Goal: Check status: Verify the current state of an ongoing process or item

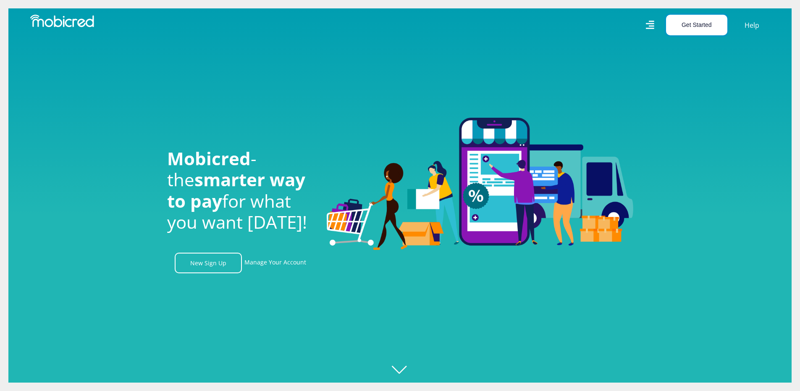
click at [687, 18] on button "Get Started" at bounding box center [696, 25] width 61 height 21
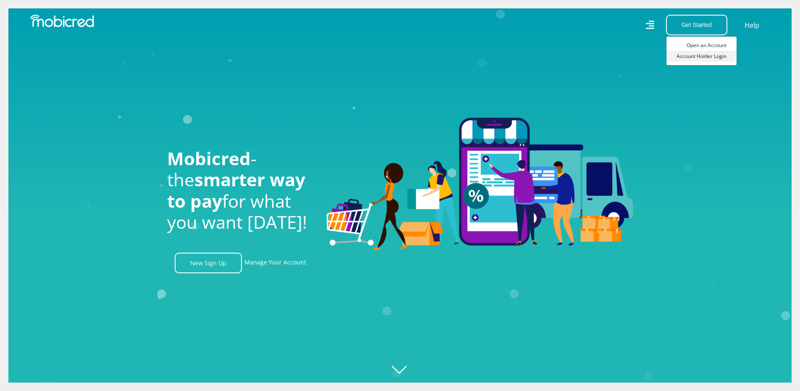
click at [700, 55] on link "Account Holder Login" at bounding box center [702, 56] width 70 height 11
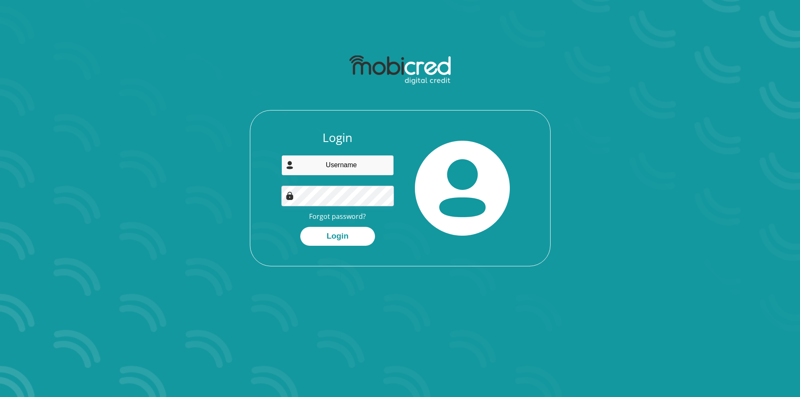
click at [339, 170] on input "email" at bounding box center [337, 165] width 113 height 21
type input "shaunellis0003@gmail.com"
click at [300, 227] on button "Login" at bounding box center [337, 236] width 75 height 19
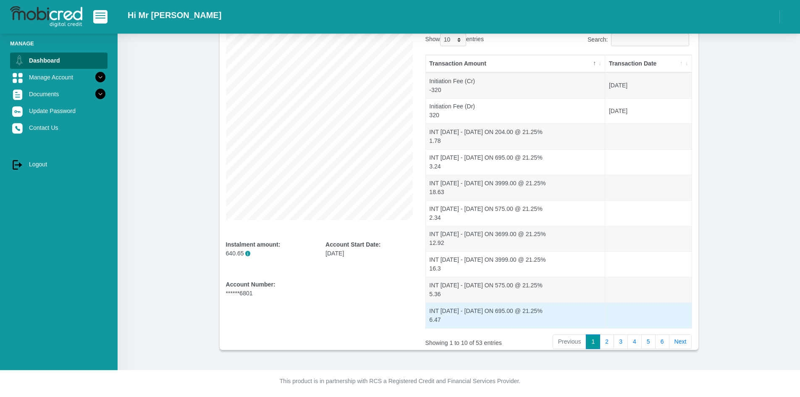
scroll to position [77, 0]
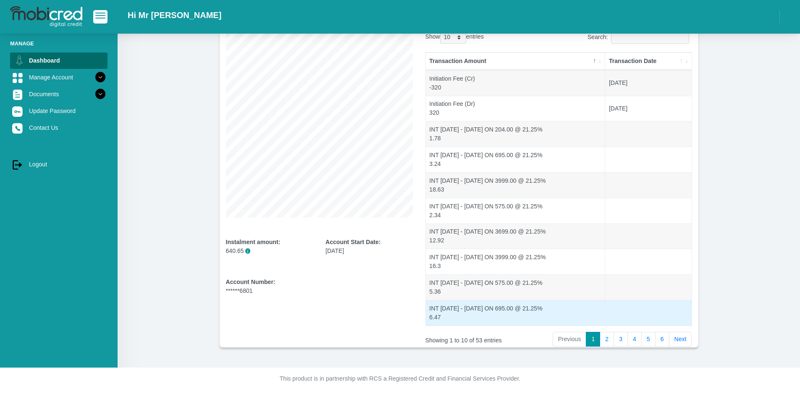
drag, startPoint x: 426, startPoint y: 246, endPoint x: 434, endPoint y: 310, distance: 63.9
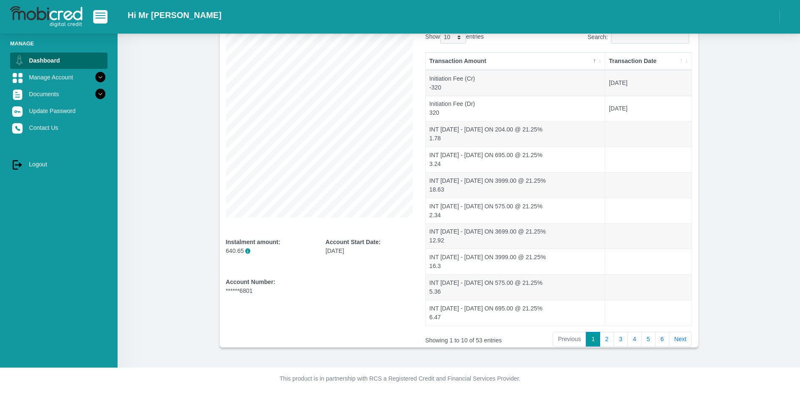
click at [679, 61] on th "Transaction Date" at bounding box center [648, 62] width 86 height 18
click at [689, 62] on th "Transaction Date" at bounding box center [648, 62] width 86 height 18
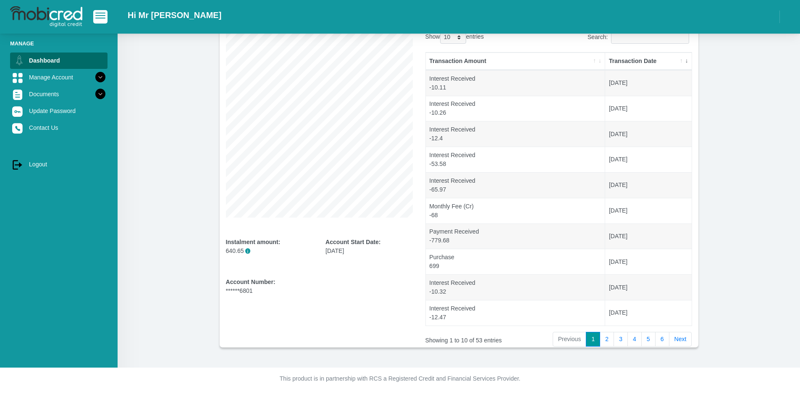
click at [682, 62] on th "Transaction Date" at bounding box center [648, 62] width 86 height 18
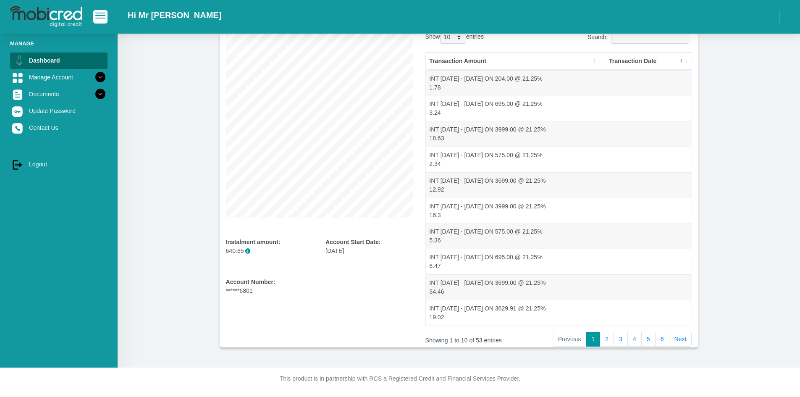
click at [686, 61] on th "Transaction Date" at bounding box center [648, 62] width 86 height 18
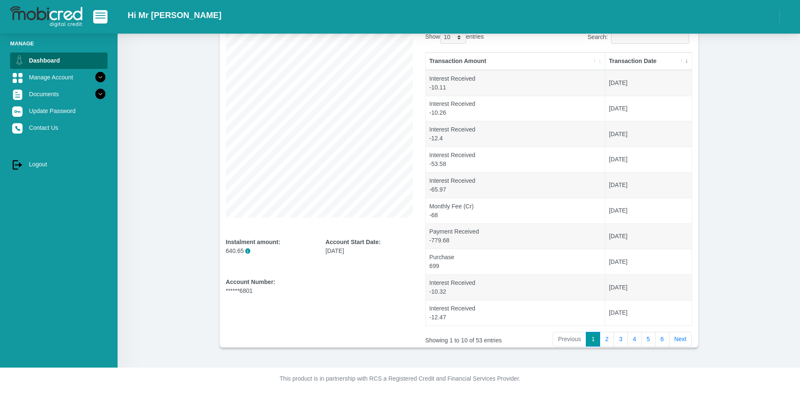
click at [680, 60] on th "Transaction Date" at bounding box center [648, 62] width 86 height 18
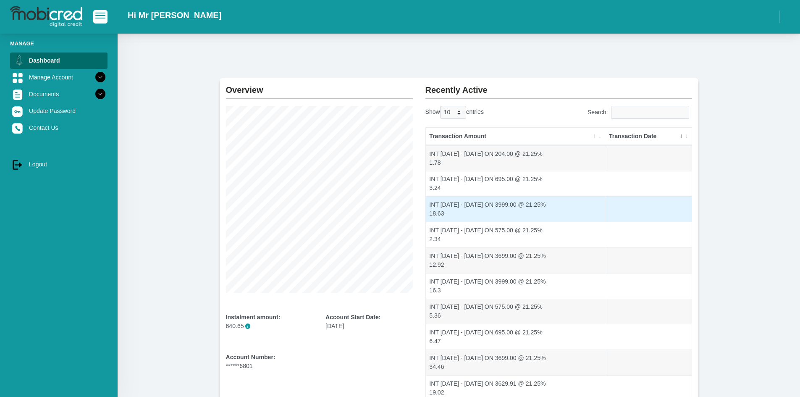
scroll to position [0, 0]
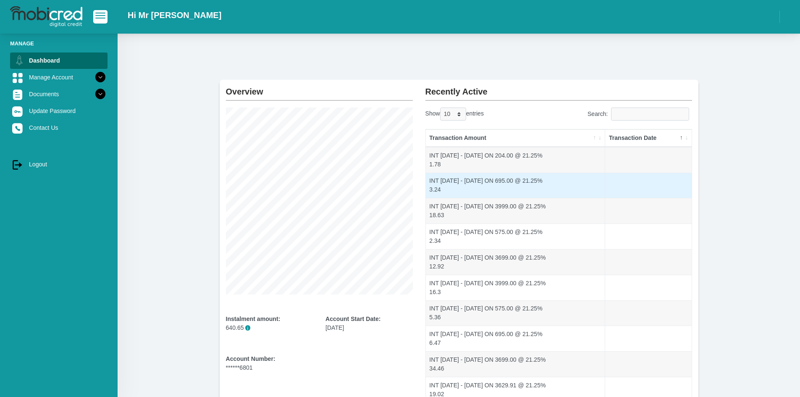
drag, startPoint x: 636, startPoint y: 217, endPoint x: 634, endPoint y: 196, distance: 21.0
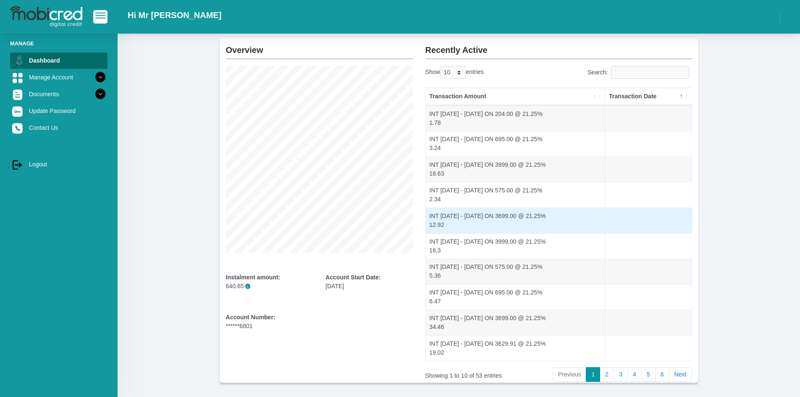
scroll to position [70, 0]
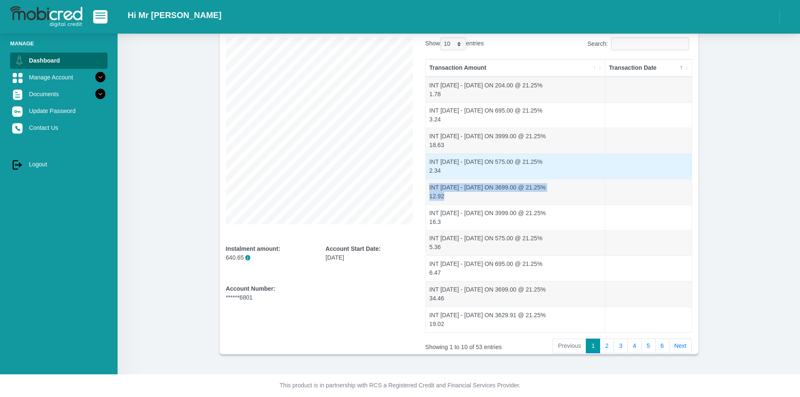
drag, startPoint x: 636, startPoint y: 192, endPoint x: 642, endPoint y: 170, distance: 22.5
click at [642, 171] on tbody "1.78" at bounding box center [559, 204] width 266 height 255
click at [641, 160] on td at bounding box center [648, 166] width 86 height 26
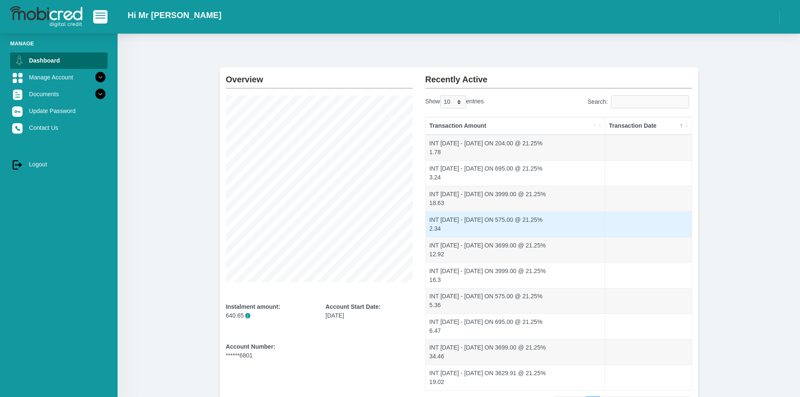
scroll to position [0, 0]
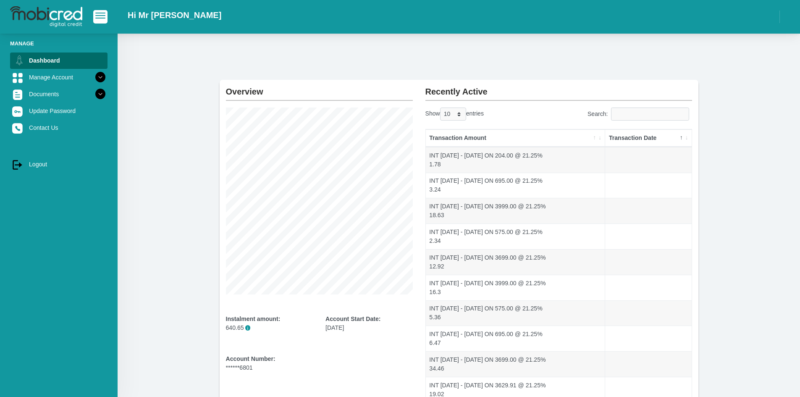
click at [506, 141] on th "Transaction Amount" at bounding box center [516, 138] width 180 height 18
click at [61, 82] on link "Manage Account" at bounding box center [58, 77] width 97 height 16
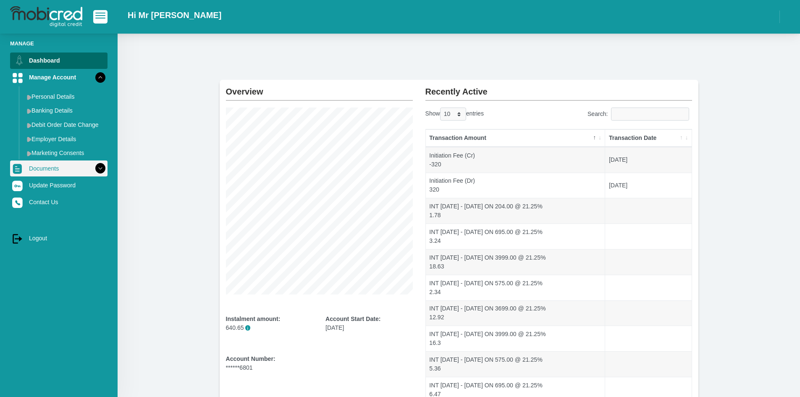
click at [70, 170] on link "Documents" at bounding box center [58, 168] width 97 height 16
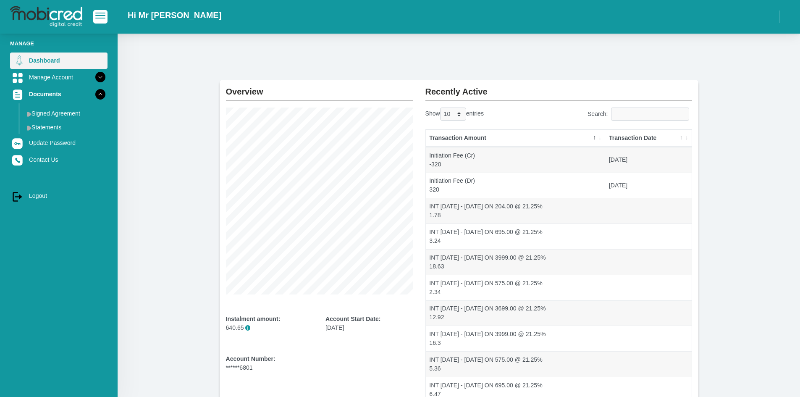
click at [61, 63] on link "Dashboard" at bounding box center [58, 61] width 97 height 16
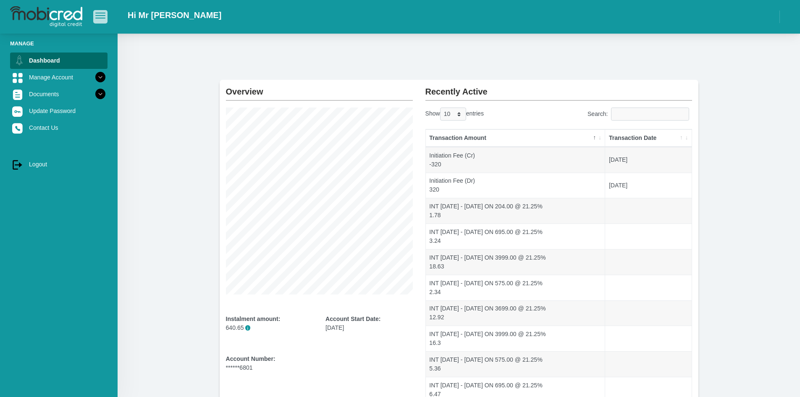
click at [96, 11] on button "button" at bounding box center [100, 16] width 14 height 13
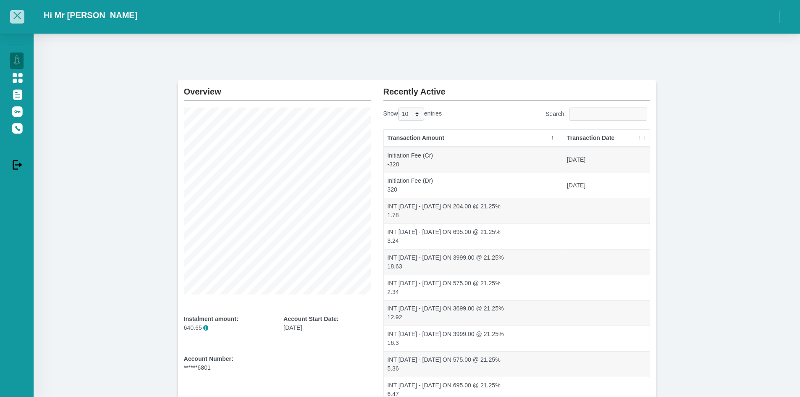
click at [13, 17] on span "button" at bounding box center [17, 16] width 10 height 6
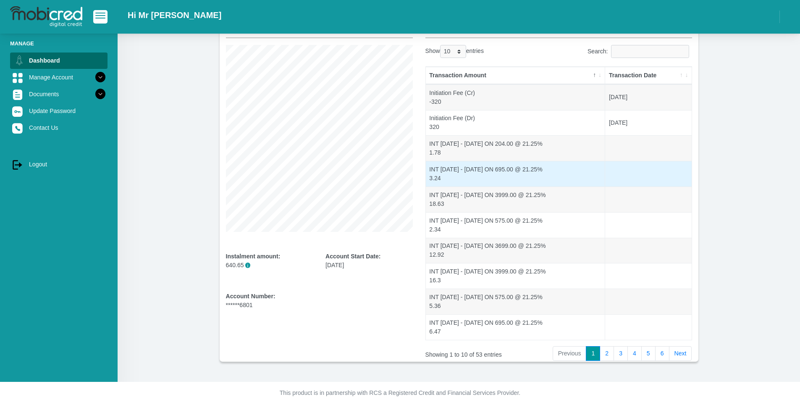
scroll to position [77, 0]
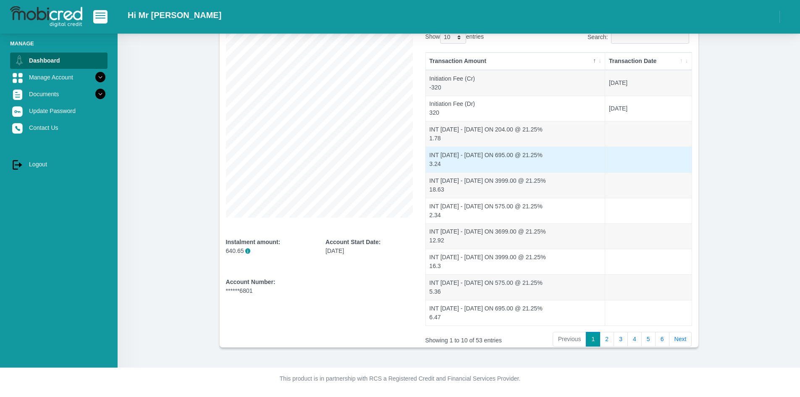
drag, startPoint x: 675, startPoint y: 176, endPoint x: 676, endPoint y: 199, distance: 23.5
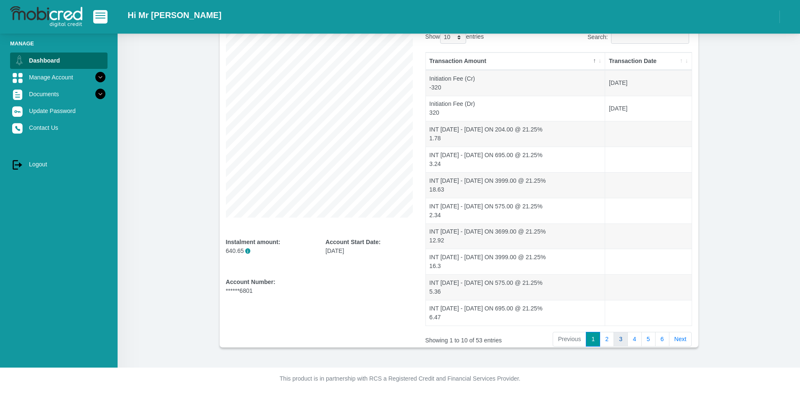
click at [615, 346] on link "3" at bounding box center [621, 339] width 14 height 15
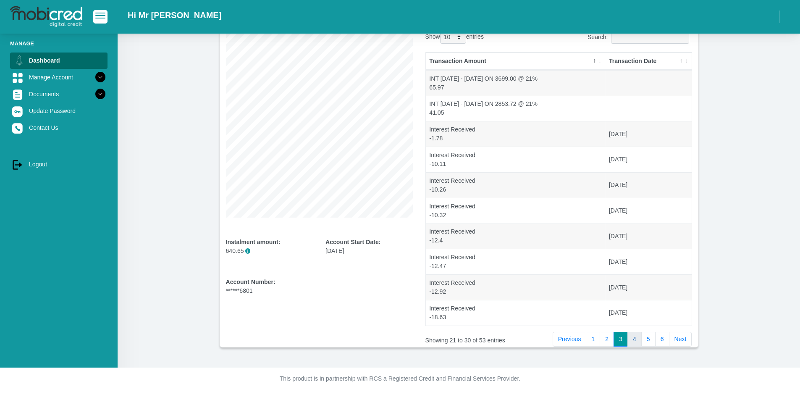
click at [638, 339] on link "4" at bounding box center [635, 339] width 14 height 15
click at [647, 342] on link "5" at bounding box center [649, 339] width 14 height 15
click at [687, 63] on th "Transaction Date" at bounding box center [648, 62] width 86 height 18
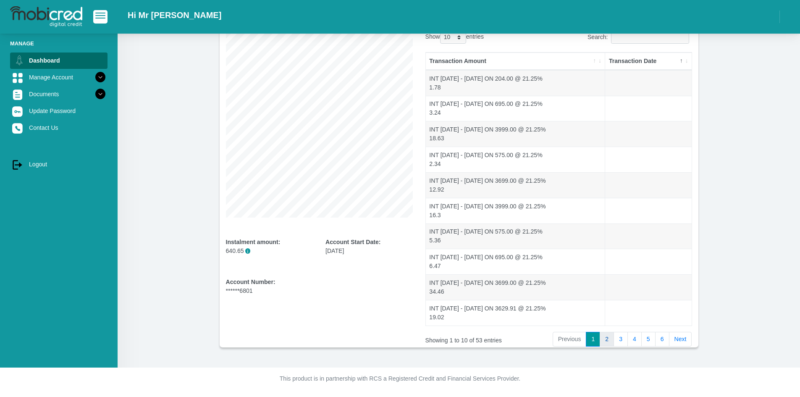
click at [611, 338] on link "2" at bounding box center [607, 339] width 14 height 15
click at [618, 341] on link "3" at bounding box center [621, 339] width 14 height 15
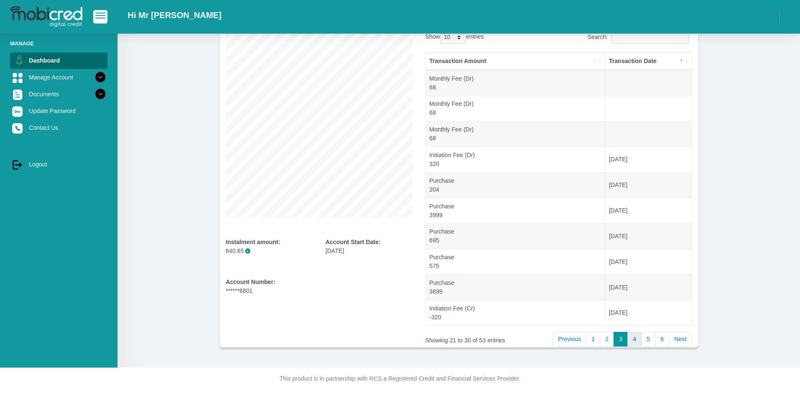
click at [634, 338] on link "4" at bounding box center [635, 339] width 14 height 15
click at [646, 342] on link "5" at bounding box center [649, 339] width 14 height 15
click at [659, 342] on link "6" at bounding box center [662, 339] width 14 height 15
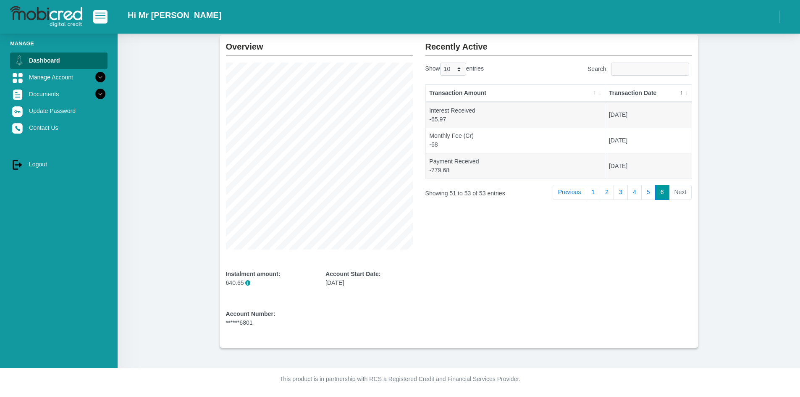
scroll to position [45, 0]
click at [644, 193] on link "5" at bounding box center [649, 192] width 14 height 15
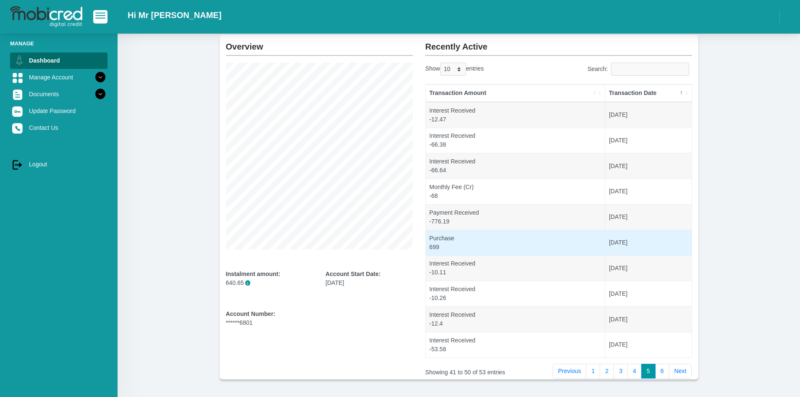
click at [491, 245] on td "Purchase 699" at bounding box center [516, 243] width 180 height 26
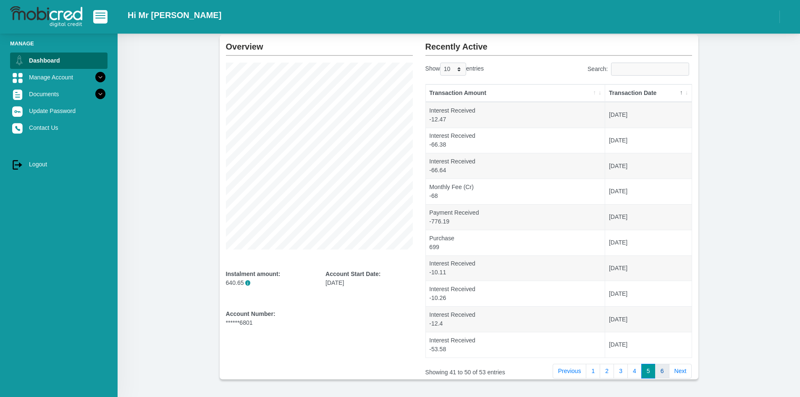
click at [665, 372] on link "6" at bounding box center [662, 371] width 14 height 15
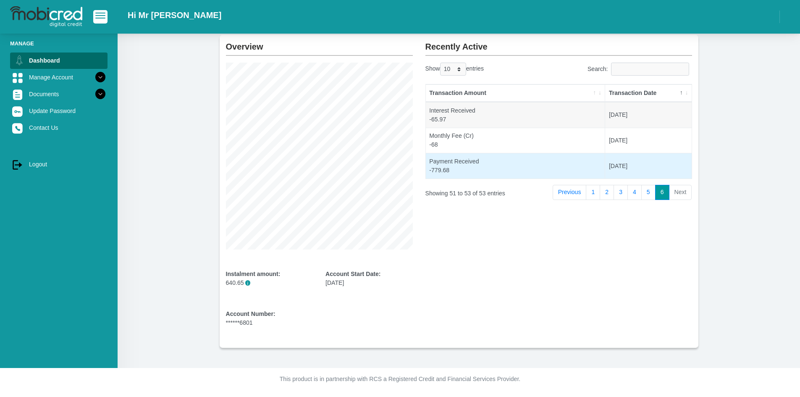
click at [658, 163] on td "2025-09-23" at bounding box center [648, 166] width 86 height 26
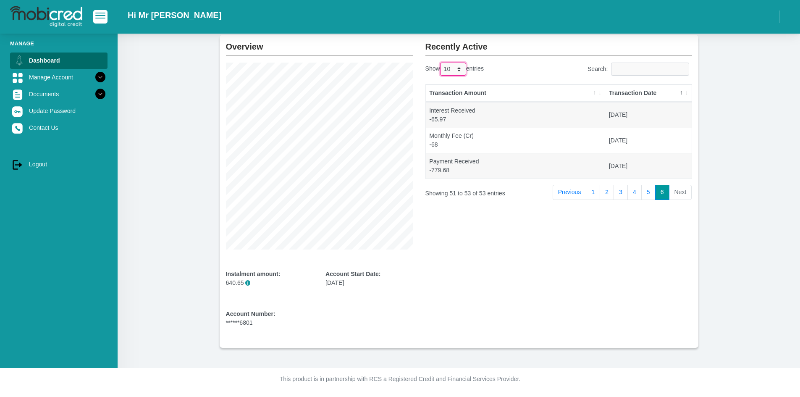
click at [466, 66] on select "10 25 50 100" at bounding box center [453, 69] width 26 height 13
select select "100"
click at [441, 63] on select "10 25 50 100" at bounding box center [453, 69] width 26 height 13
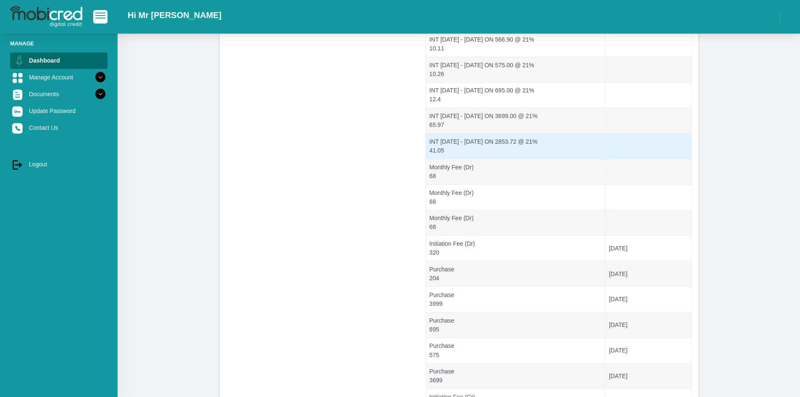
scroll to position [500, 0]
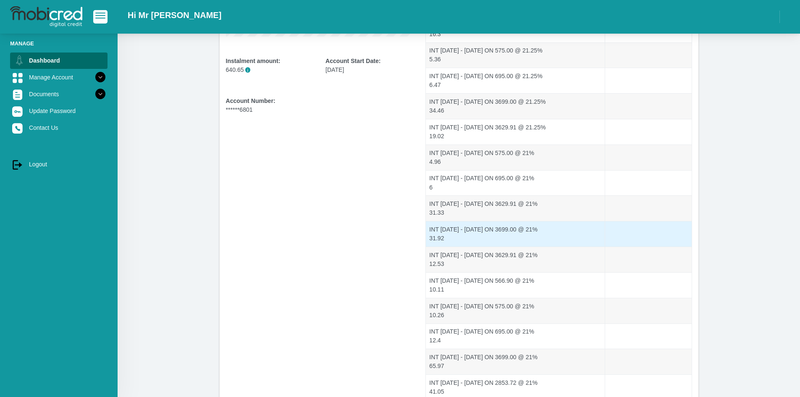
drag, startPoint x: 505, startPoint y: 146, endPoint x: 521, endPoint y: 120, distance: 30.2
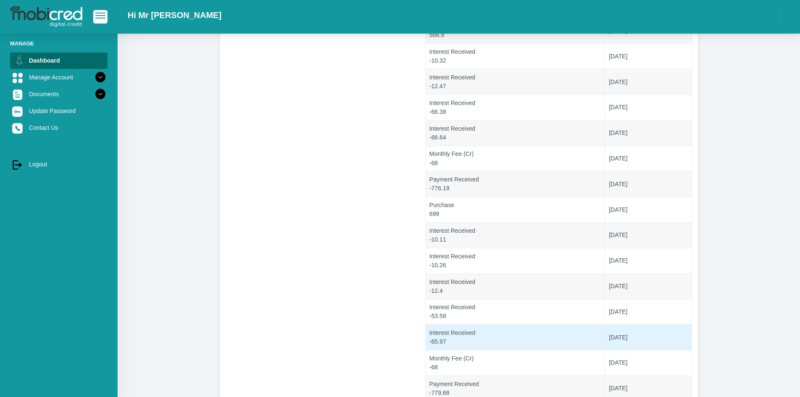
scroll to position [1175, 0]
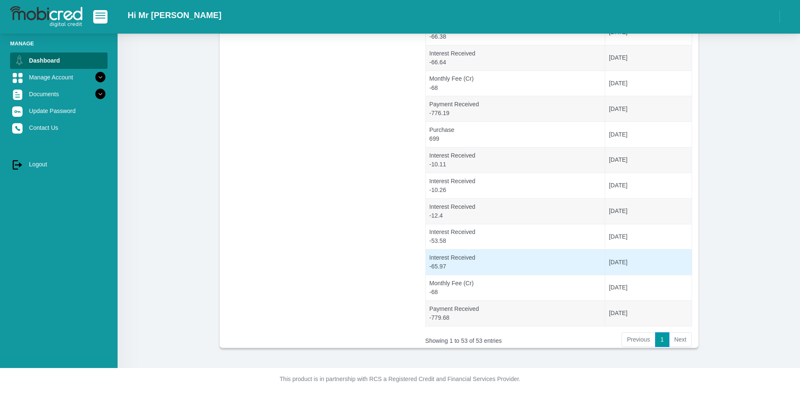
drag, startPoint x: 506, startPoint y: 216, endPoint x: 537, endPoint y: 256, distance: 51.0
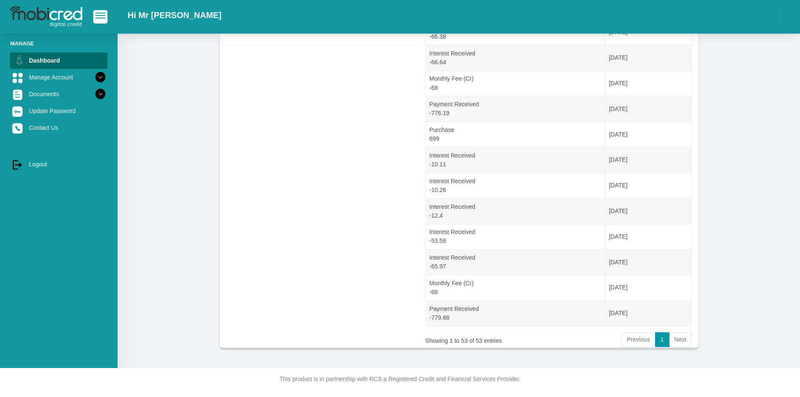
click at [674, 344] on li "Next" at bounding box center [681, 339] width 23 height 15
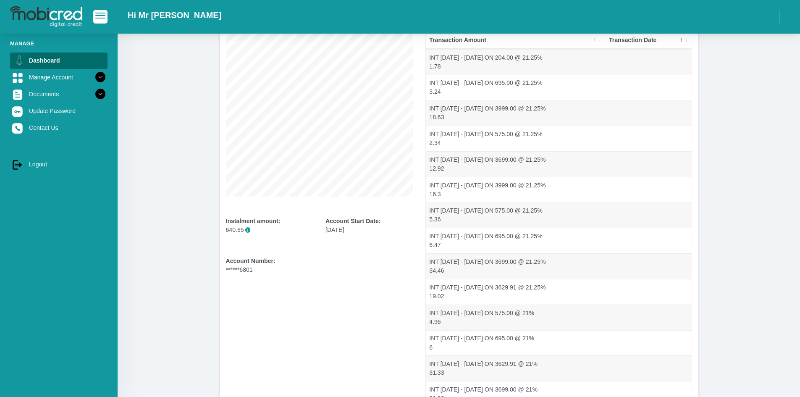
scroll to position [0, 0]
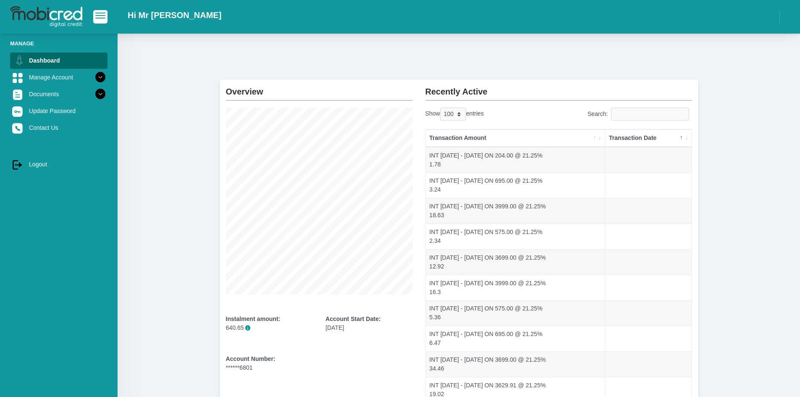
drag, startPoint x: 146, startPoint y: 115, endPoint x: 163, endPoint y: 58, distance: 59.6
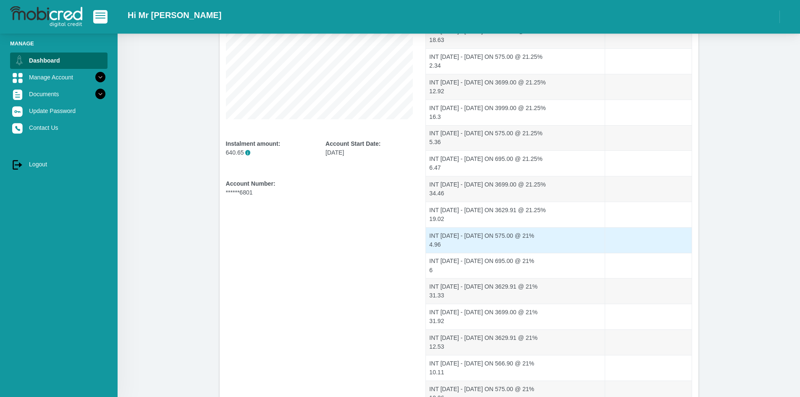
drag, startPoint x: 550, startPoint y: 203, endPoint x: 561, endPoint y: 226, distance: 25.6
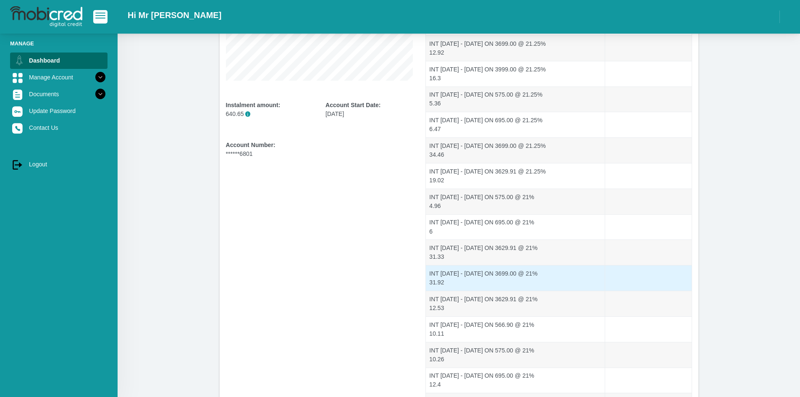
drag, startPoint x: 561, startPoint y: 226, endPoint x: 566, endPoint y: 254, distance: 28.7
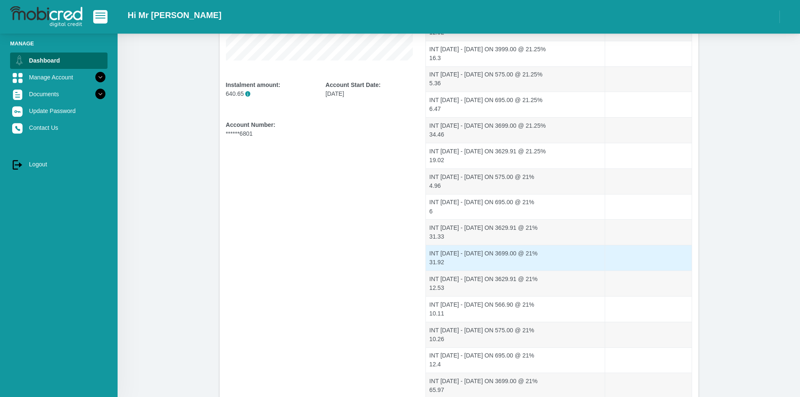
drag, startPoint x: 566, startPoint y: 254, endPoint x: 566, endPoint y: 260, distance: 5.5
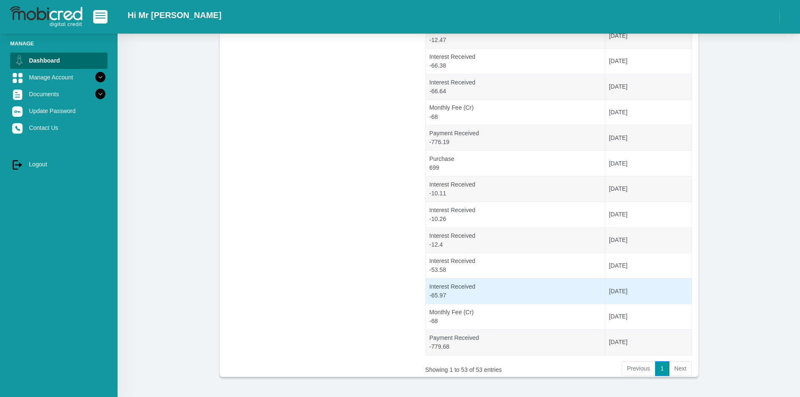
scroll to position [1175, 0]
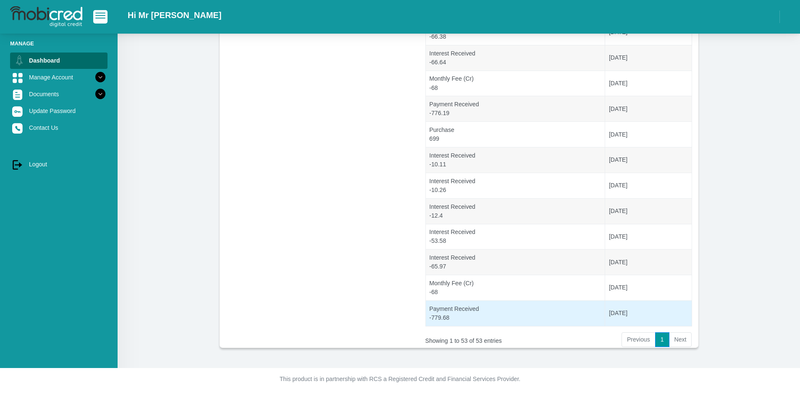
drag, startPoint x: 562, startPoint y: 274, endPoint x: 559, endPoint y: 305, distance: 31.6
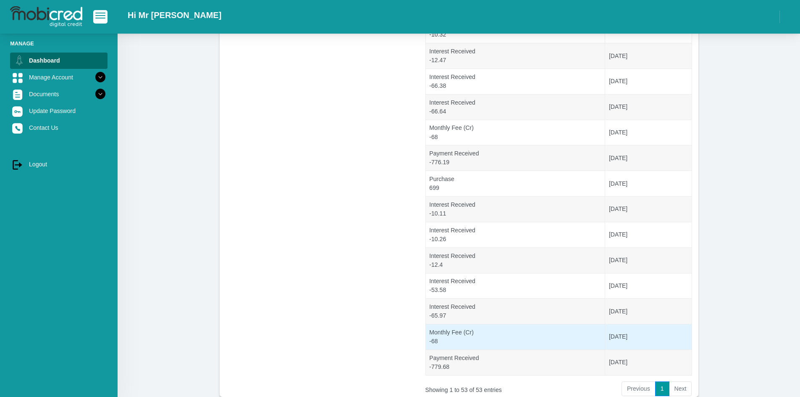
scroll to position [1136, 0]
drag, startPoint x: 673, startPoint y: 336, endPoint x: 675, endPoint y: 357, distance: 21.1
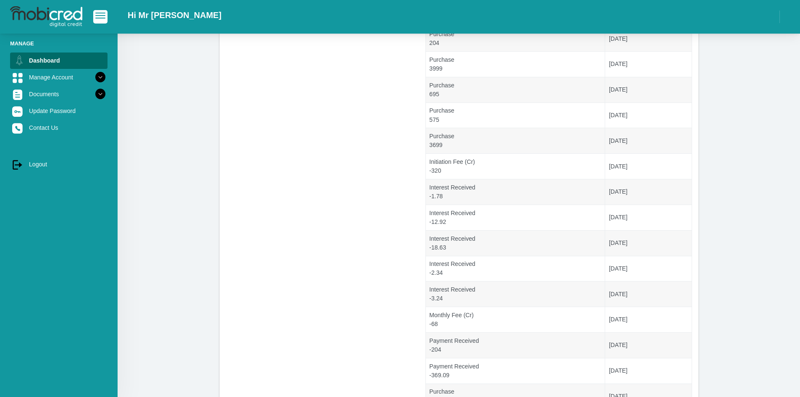
scroll to position [0, 0]
drag, startPoint x: 369, startPoint y: 314, endPoint x: 571, endPoint y: 364, distance: 208.6
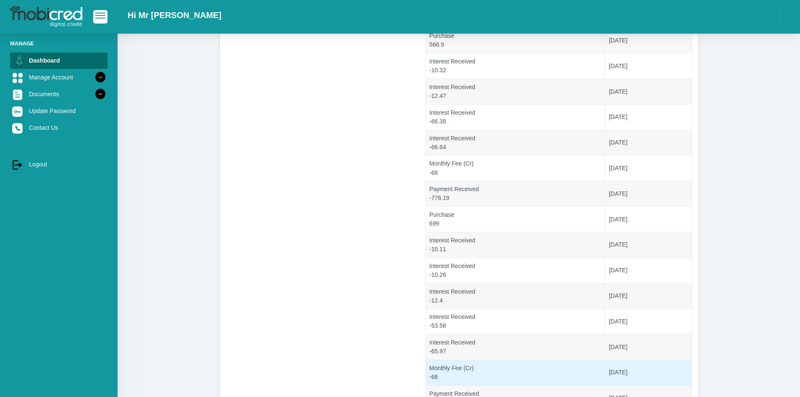
scroll to position [1111, 0]
